Goal: Transaction & Acquisition: Book appointment/travel/reservation

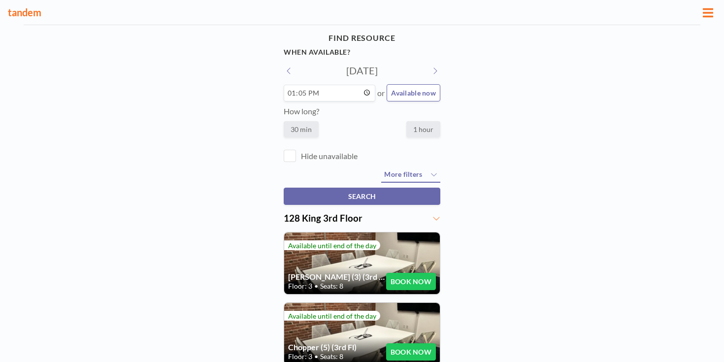
click at [403, 343] on button "BOOK NOW" at bounding box center [411, 351] width 50 height 17
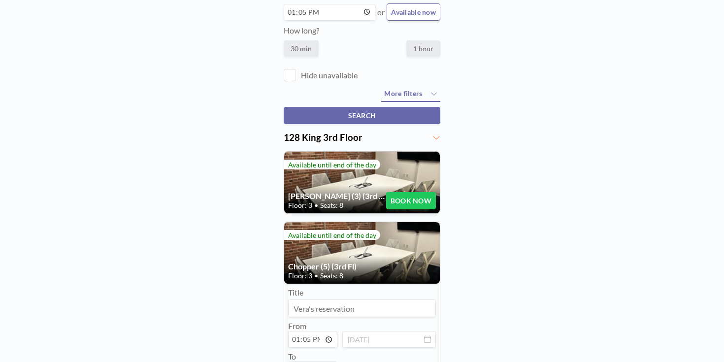
scroll to position [138, 0]
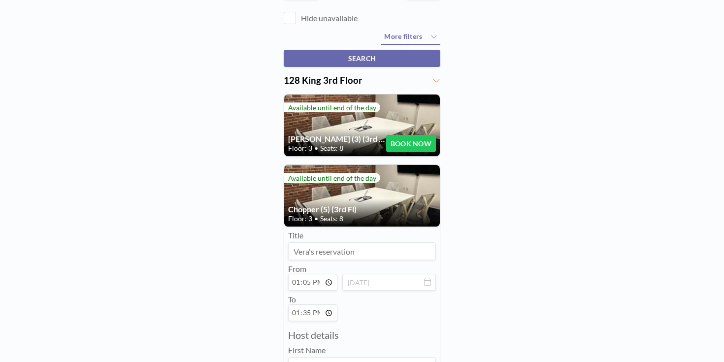
click at [335, 243] on input at bounding box center [361, 251] width 147 height 17
type input "Toi"
click at [315, 304] on input "13:35" at bounding box center [312, 312] width 49 height 17
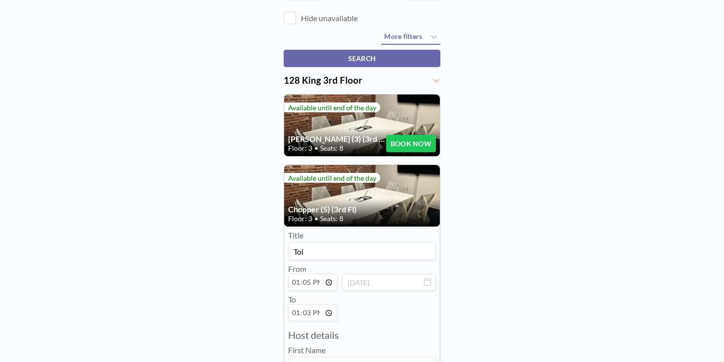
type input "13:30"
click at [346, 357] on input at bounding box center [361, 365] width 147 height 17
type input "[PERSON_NAME]"
type input "[PERSON_NAME][EMAIL_ADDRESS][DOMAIN_NAME]"
